Goal: Task Accomplishment & Management: Manage account settings

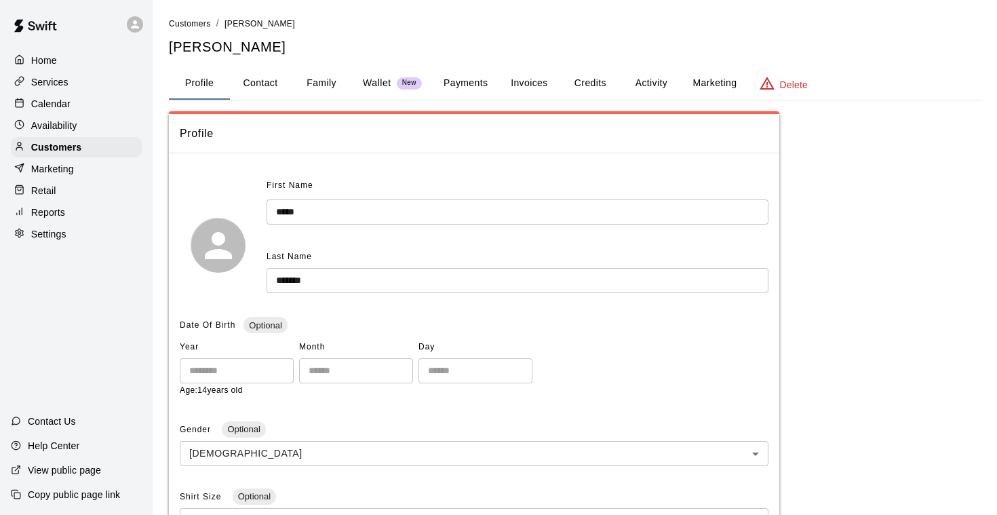
click at [49, 101] on p "Calendar" at bounding box center [50, 104] width 39 height 14
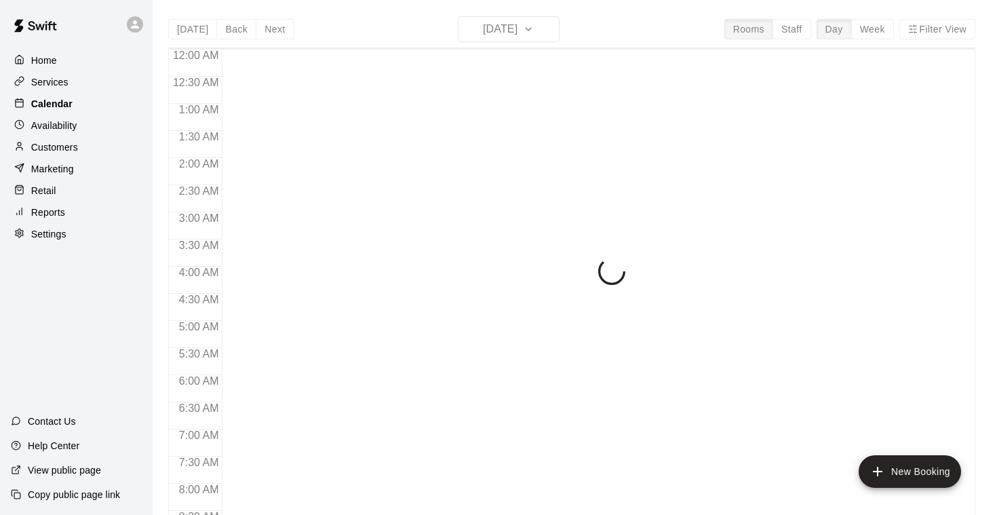
scroll to position [822, 0]
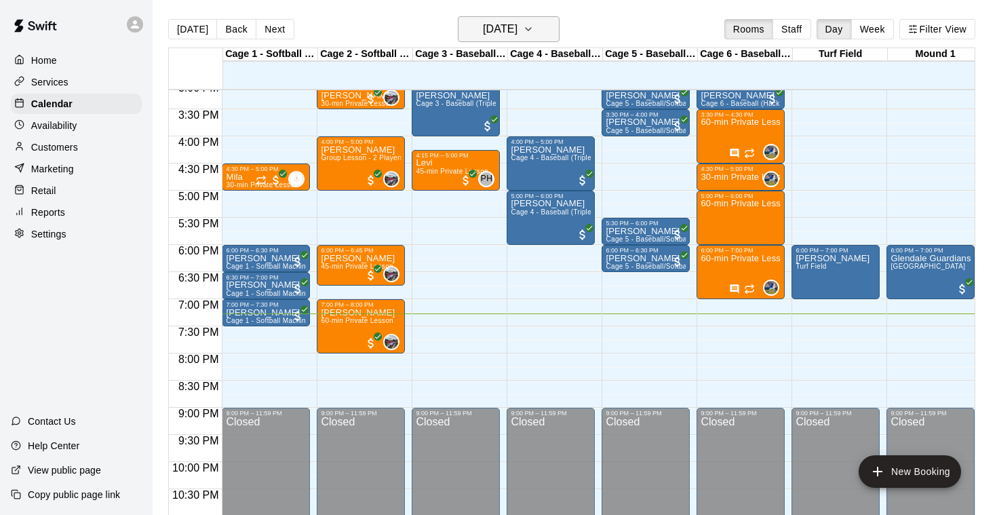
click at [531, 28] on icon "button" at bounding box center [527, 29] width 5 height 3
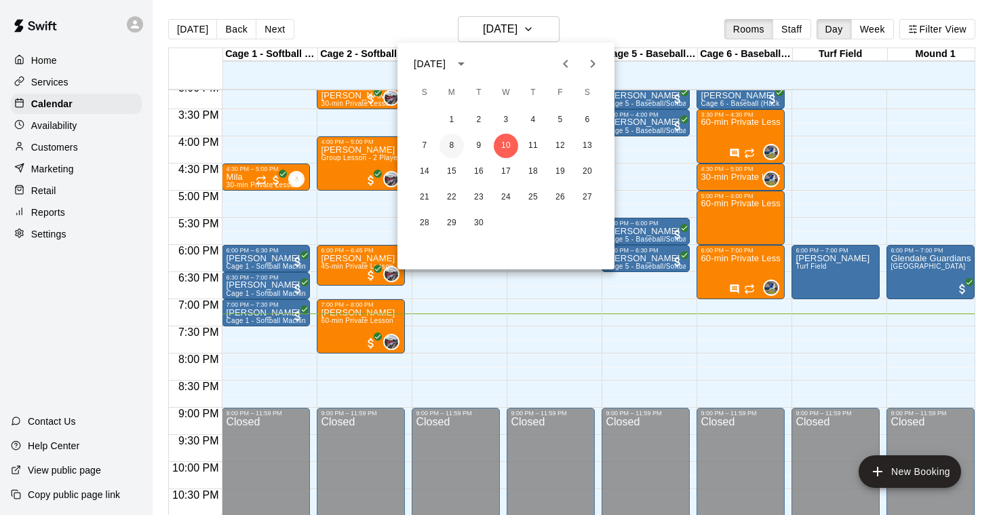
click at [451, 144] on button "8" at bounding box center [451, 146] width 24 height 24
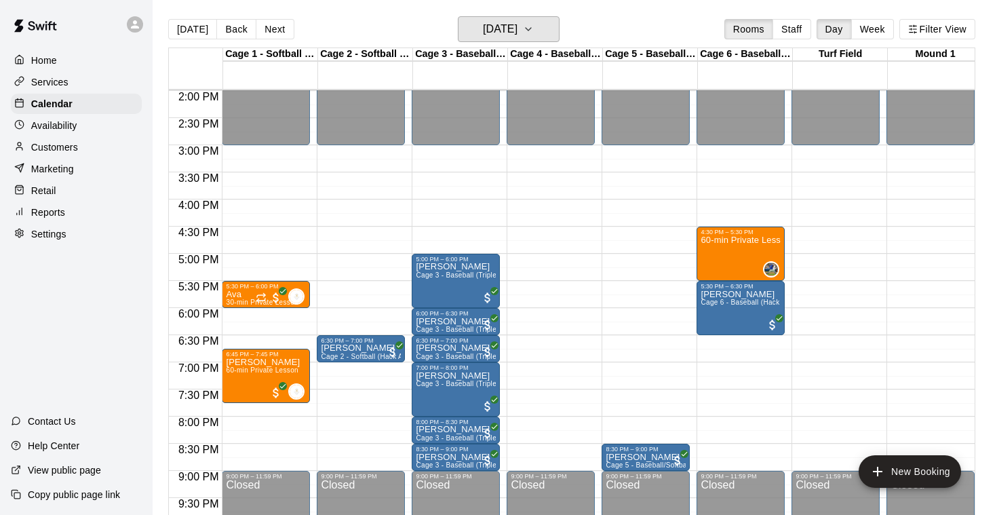
scroll to position [761, 0]
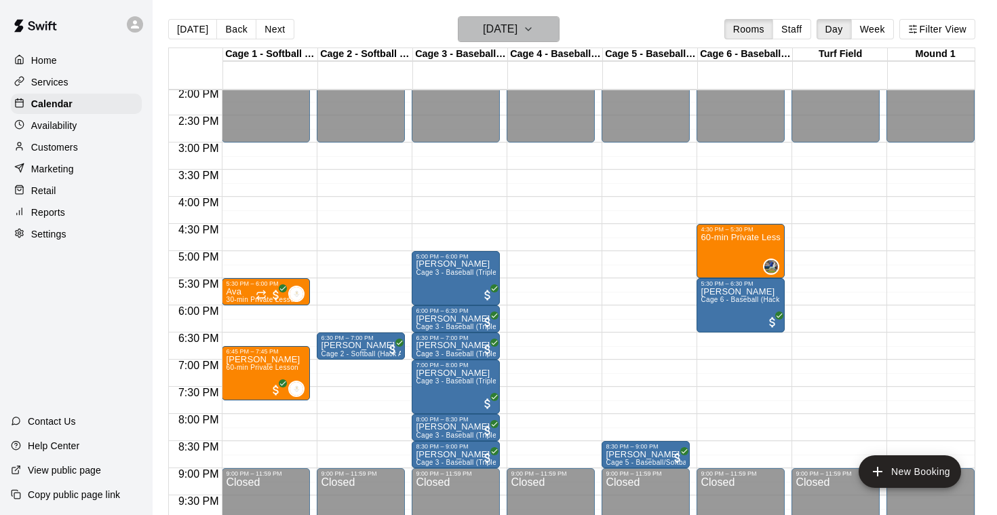
click at [534, 30] on icon "button" at bounding box center [528, 29] width 11 height 16
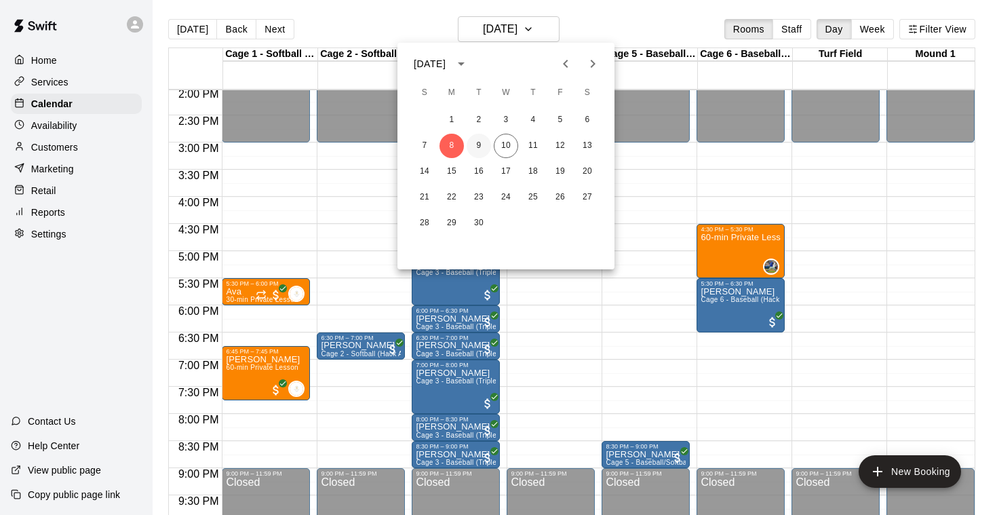
click at [480, 141] on button "9" at bounding box center [478, 146] width 24 height 24
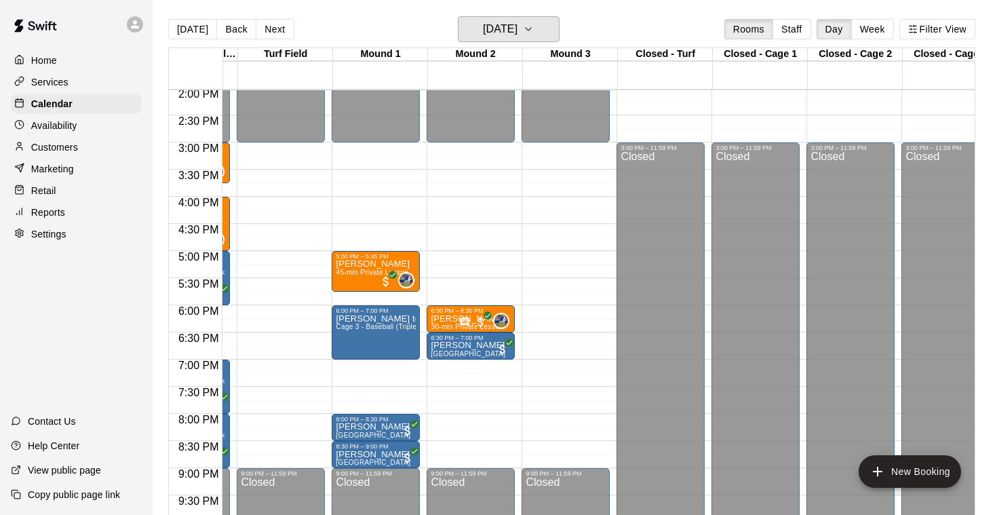
scroll to position [0, 0]
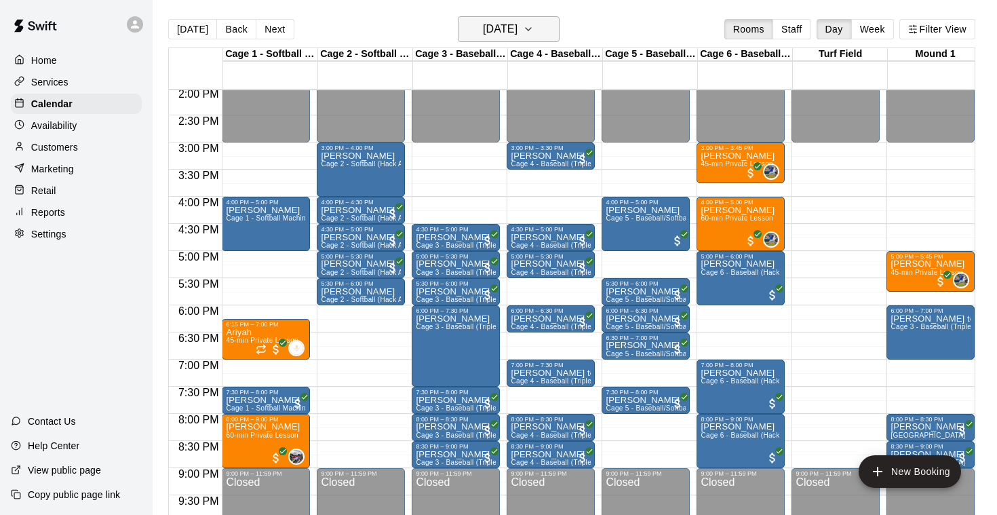
click at [534, 33] on icon "button" at bounding box center [528, 29] width 11 height 16
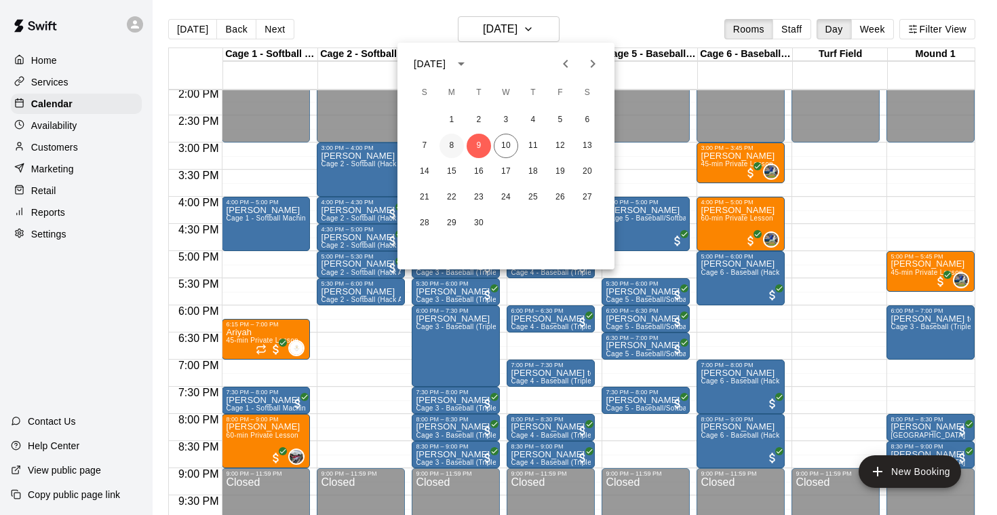
click at [453, 143] on button "8" at bounding box center [451, 146] width 24 height 24
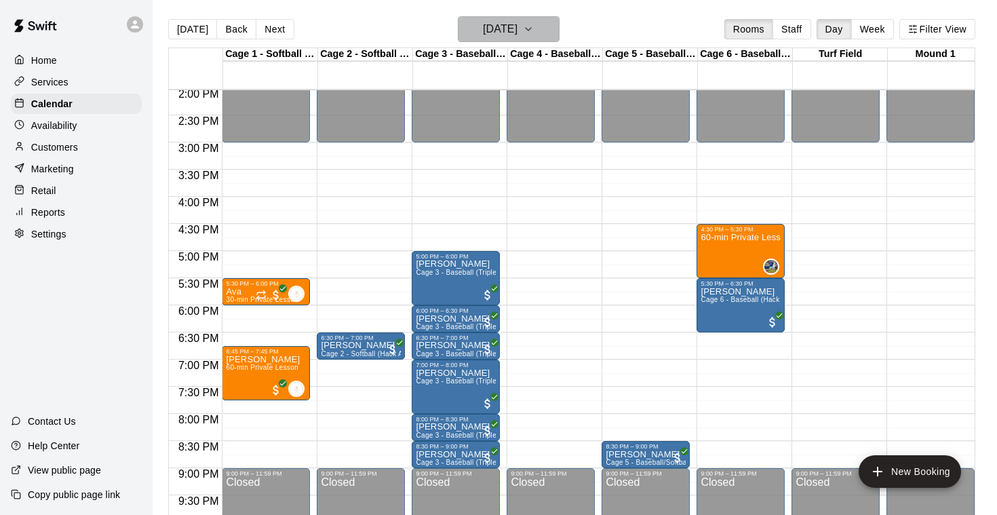
click at [534, 28] on icon "button" at bounding box center [528, 29] width 11 height 16
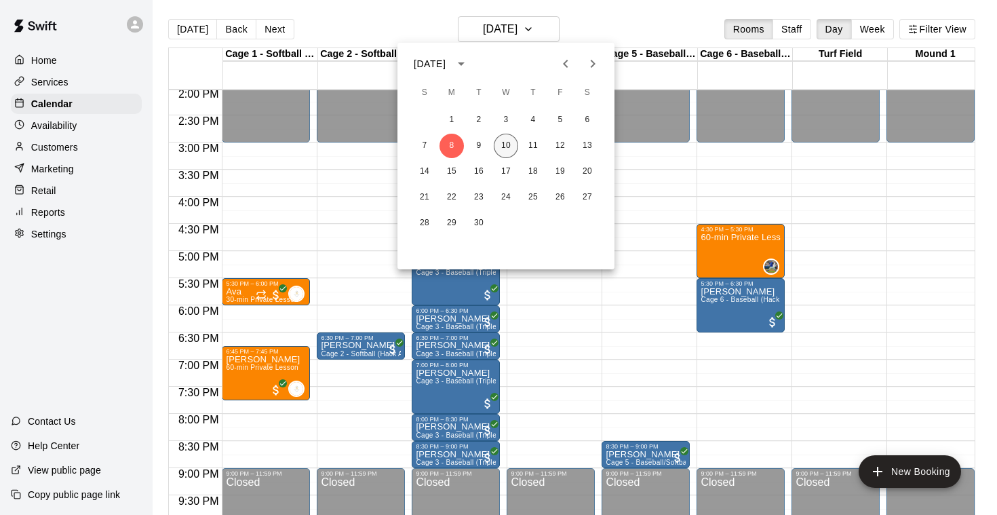
click at [509, 138] on button "10" at bounding box center [506, 146] width 24 height 24
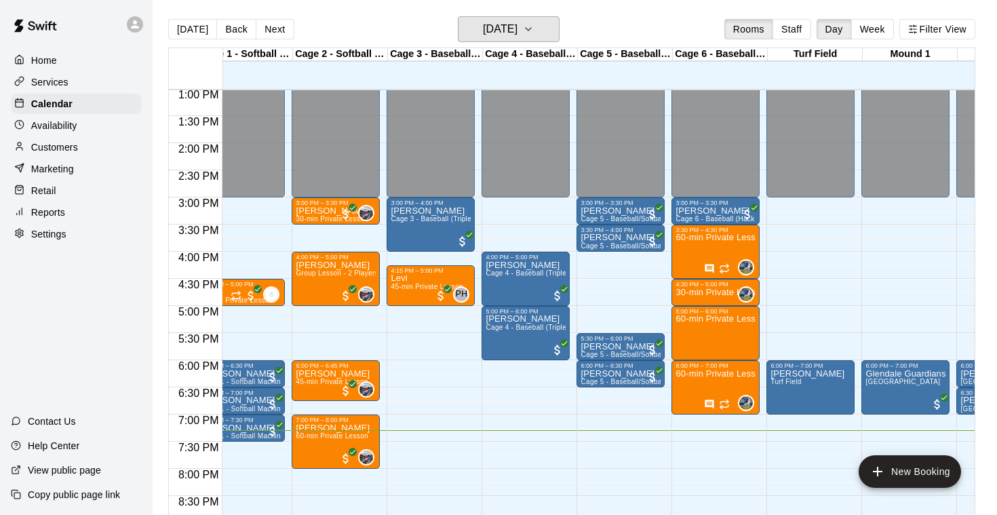
scroll to position [706, 116]
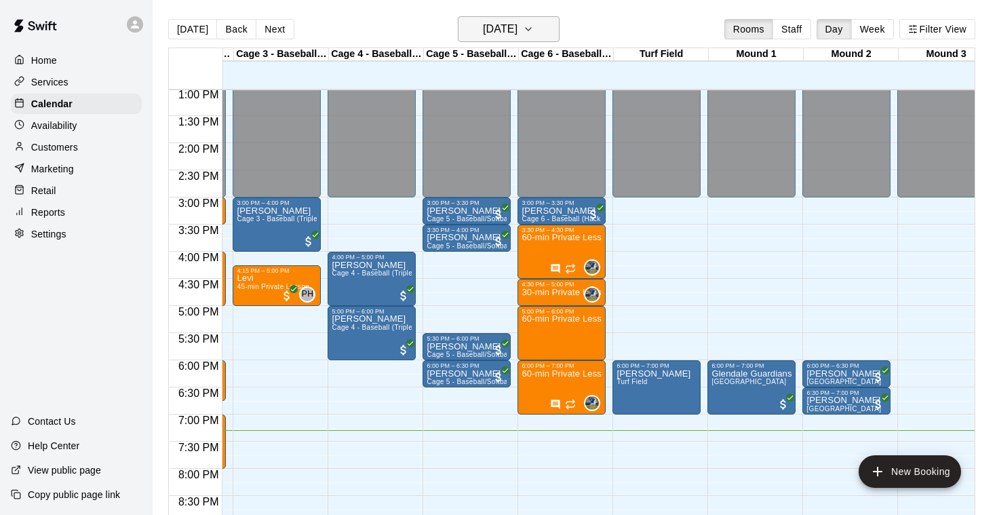
click at [534, 28] on icon "button" at bounding box center [528, 29] width 11 height 16
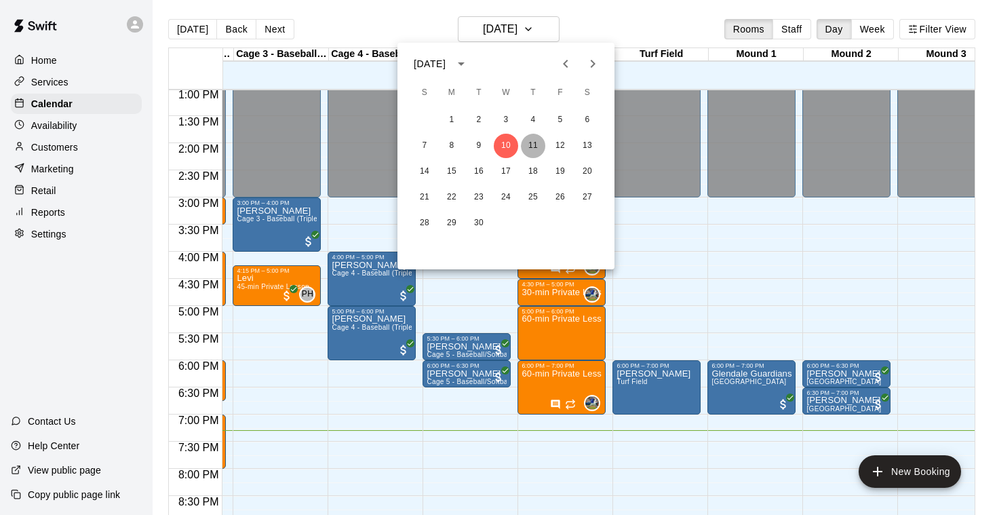
click at [534, 139] on button "11" at bounding box center [533, 146] width 24 height 24
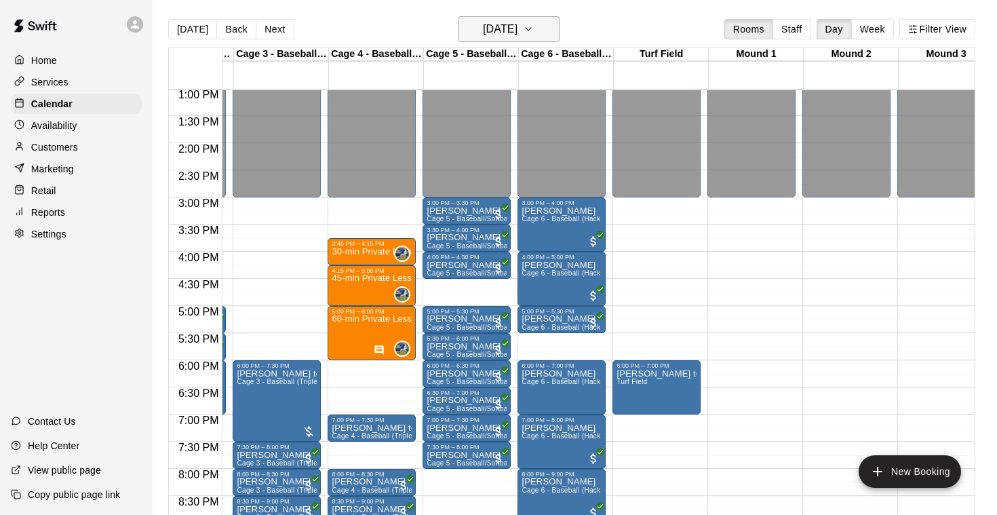
click at [534, 24] on icon "button" at bounding box center [528, 29] width 11 height 16
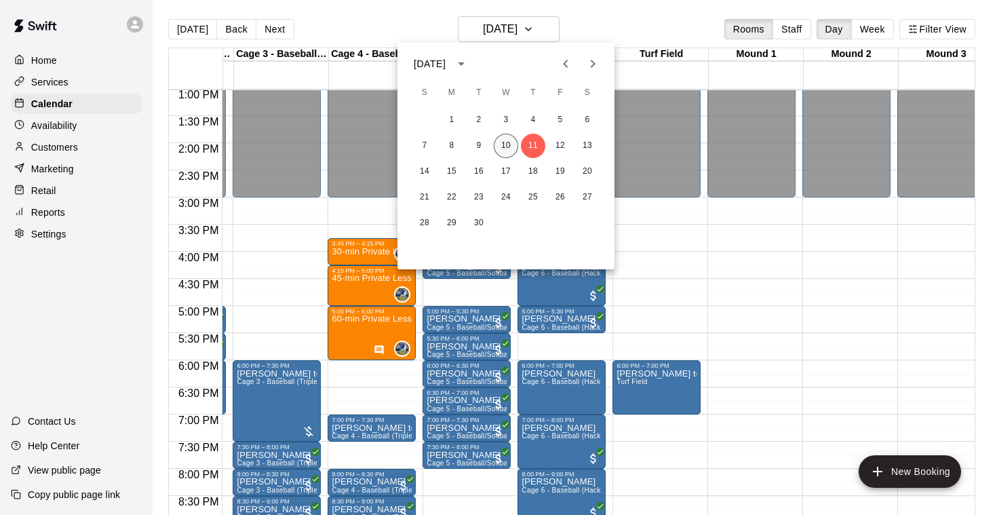
click at [508, 141] on button "10" at bounding box center [506, 146] width 24 height 24
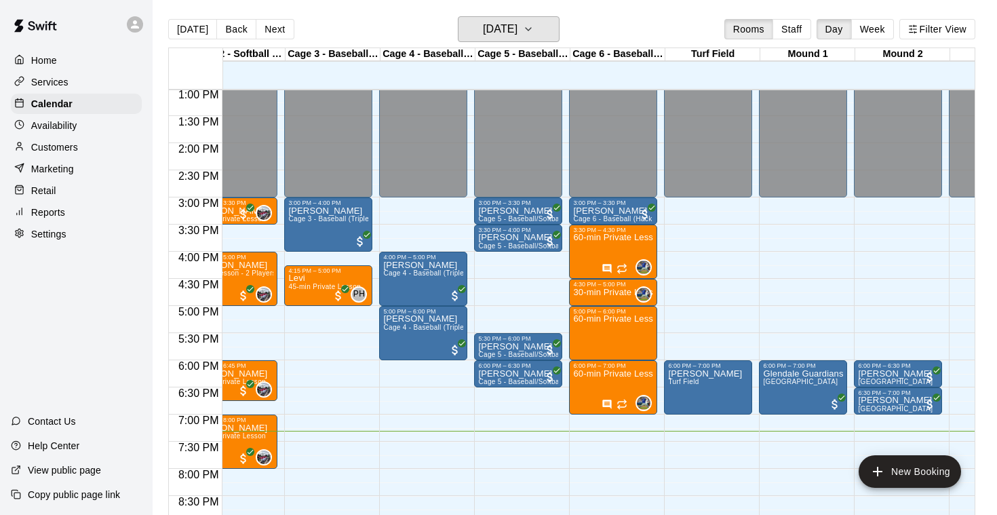
scroll to position [706, 68]
